Goal: Navigation & Orientation: Find specific page/section

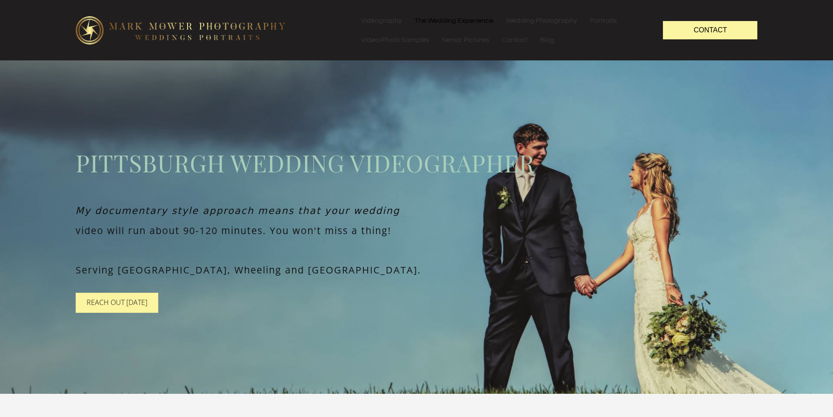
click at [474, 18] on link "The Wedding Experience" at bounding box center [454, 20] width 91 height 19
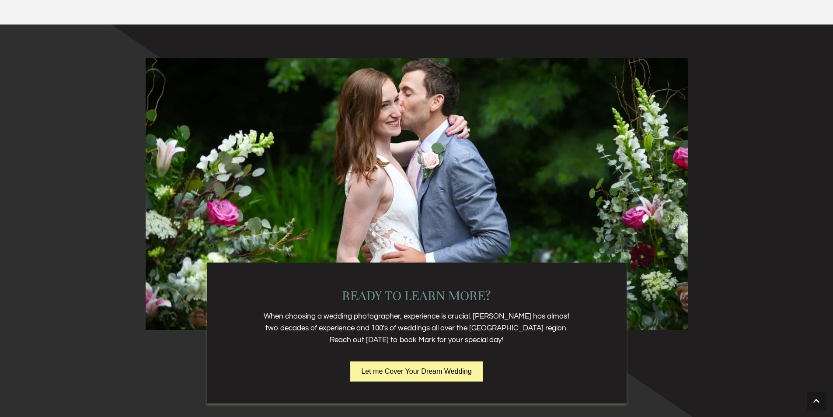
scroll to position [1837, 0]
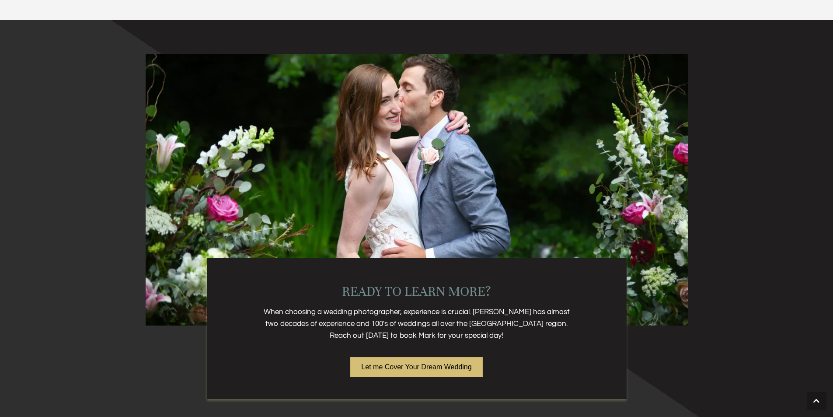
click at [399, 367] on span "Let me Cover Your Dream Wedding" at bounding box center [416, 366] width 110 height 7
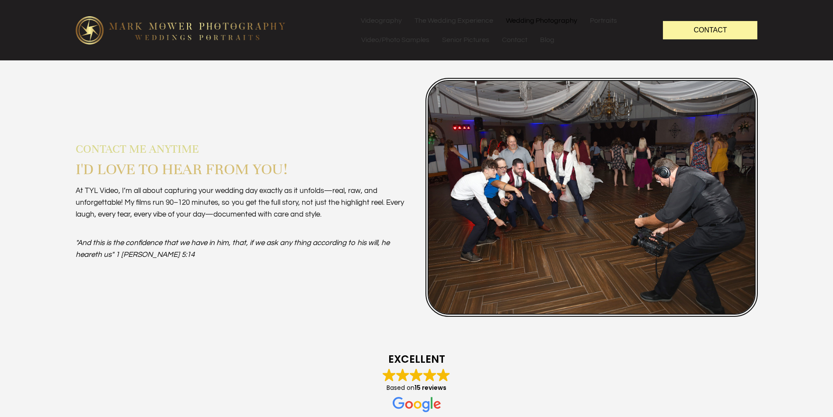
click at [545, 17] on link "Wedding Photography" at bounding box center [542, 20] width 84 height 19
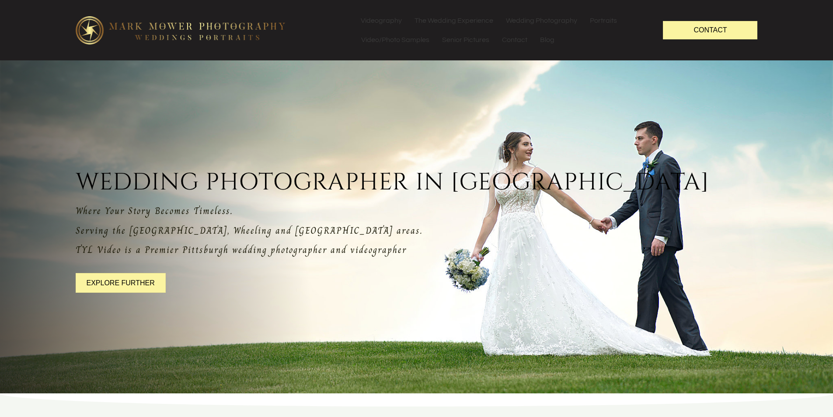
click at [192, 31] on img at bounding box center [181, 30] width 210 height 28
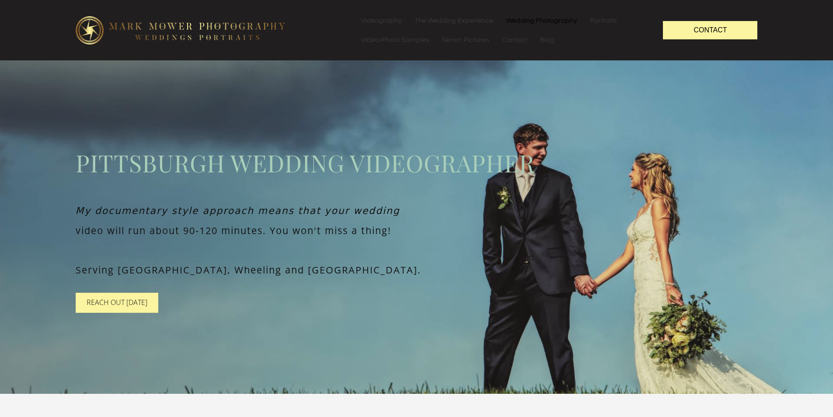
click at [529, 19] on link "Wedding Photography" at bounding box center [542, 20] width 84 height 19
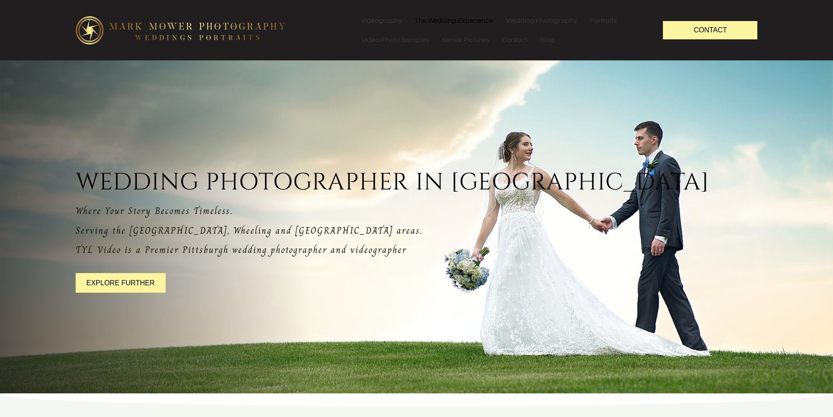
click at [446, 16] on link "The Wedding Experience" at bounding box center [454, 20] width 91 height 19
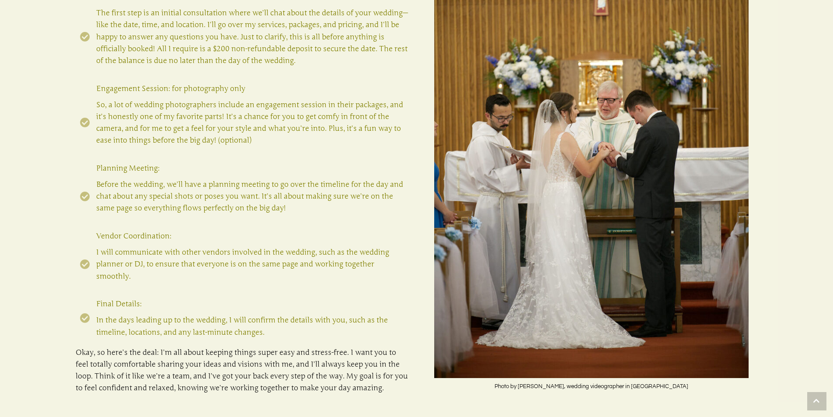
scroll to position [1094, 0]
